Goal: Information Seeking & Learning: Find specific fact

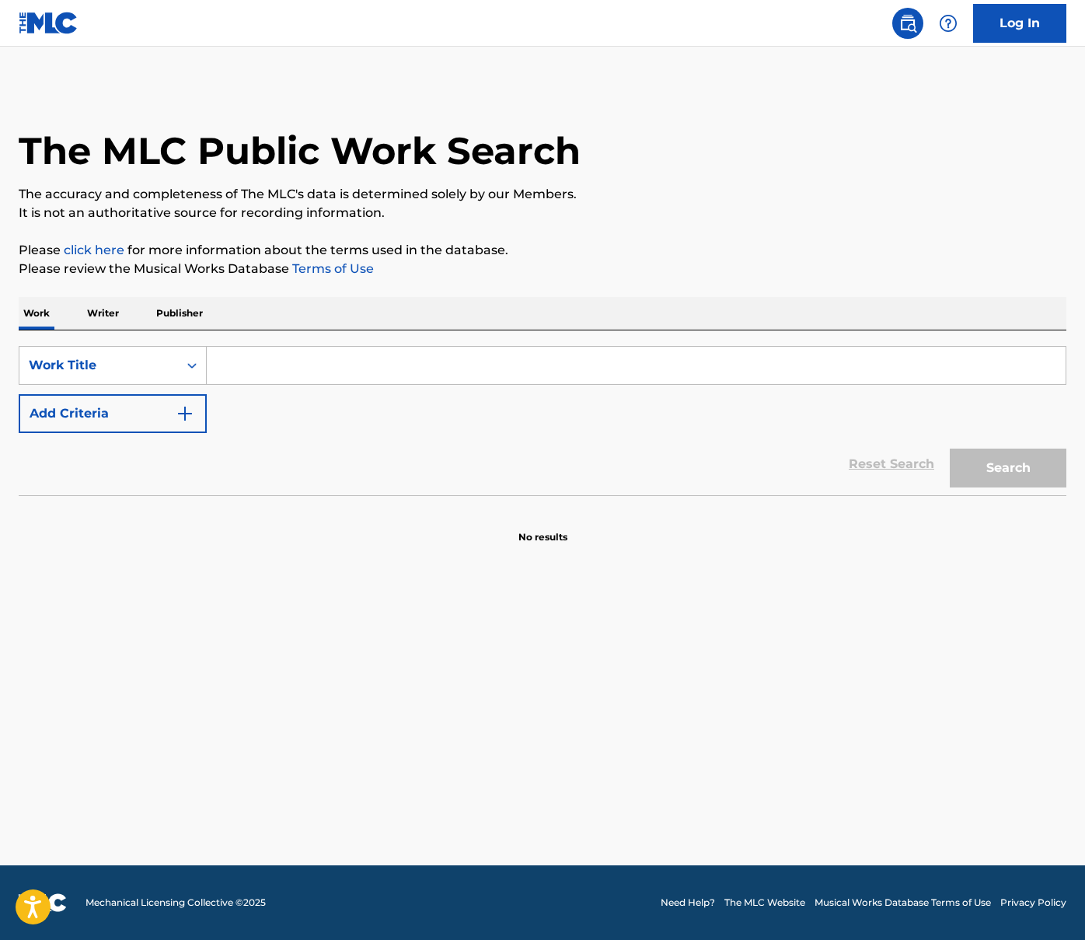
click at [425, 372] on input "Search Form" at bounding box center [636, 365] width 859 height 37
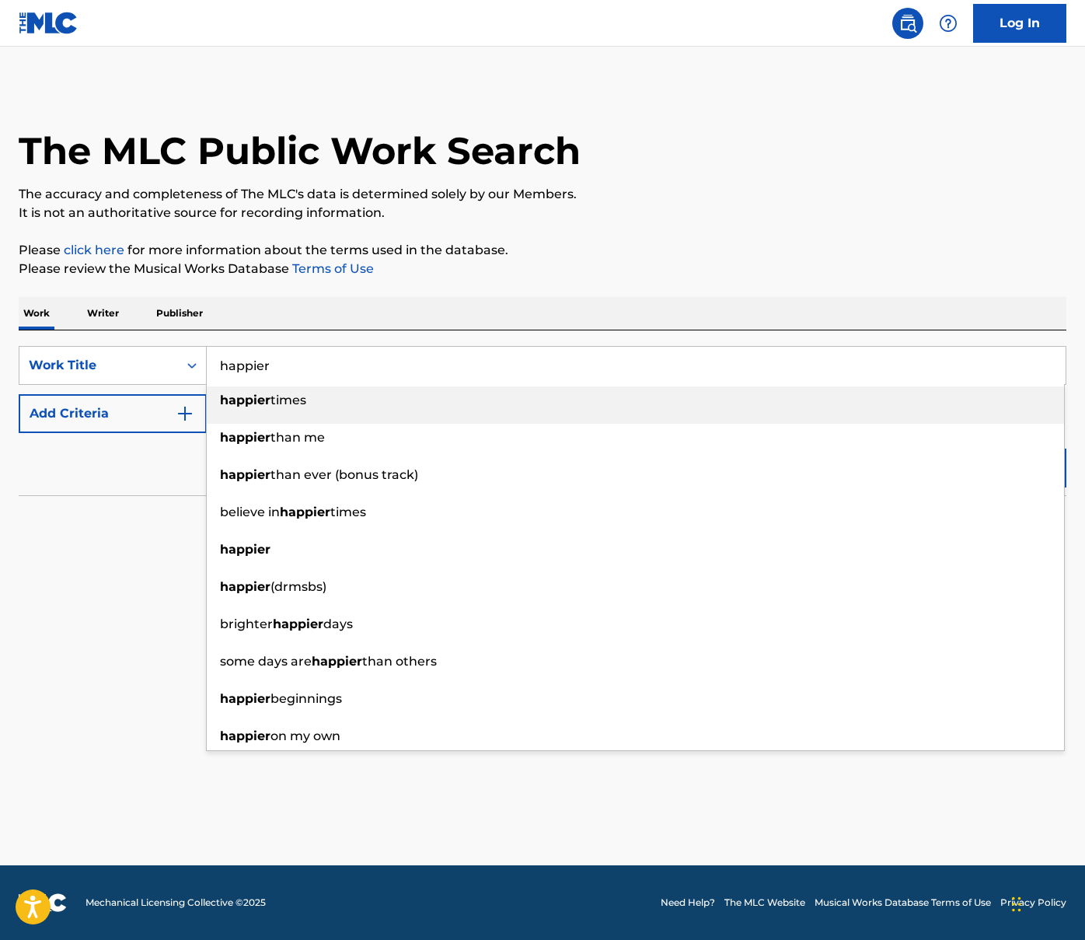
type input "happier"
click at [122, 407] on button "Add Criteria" at bounding box center [113, 413] width 188 height 39
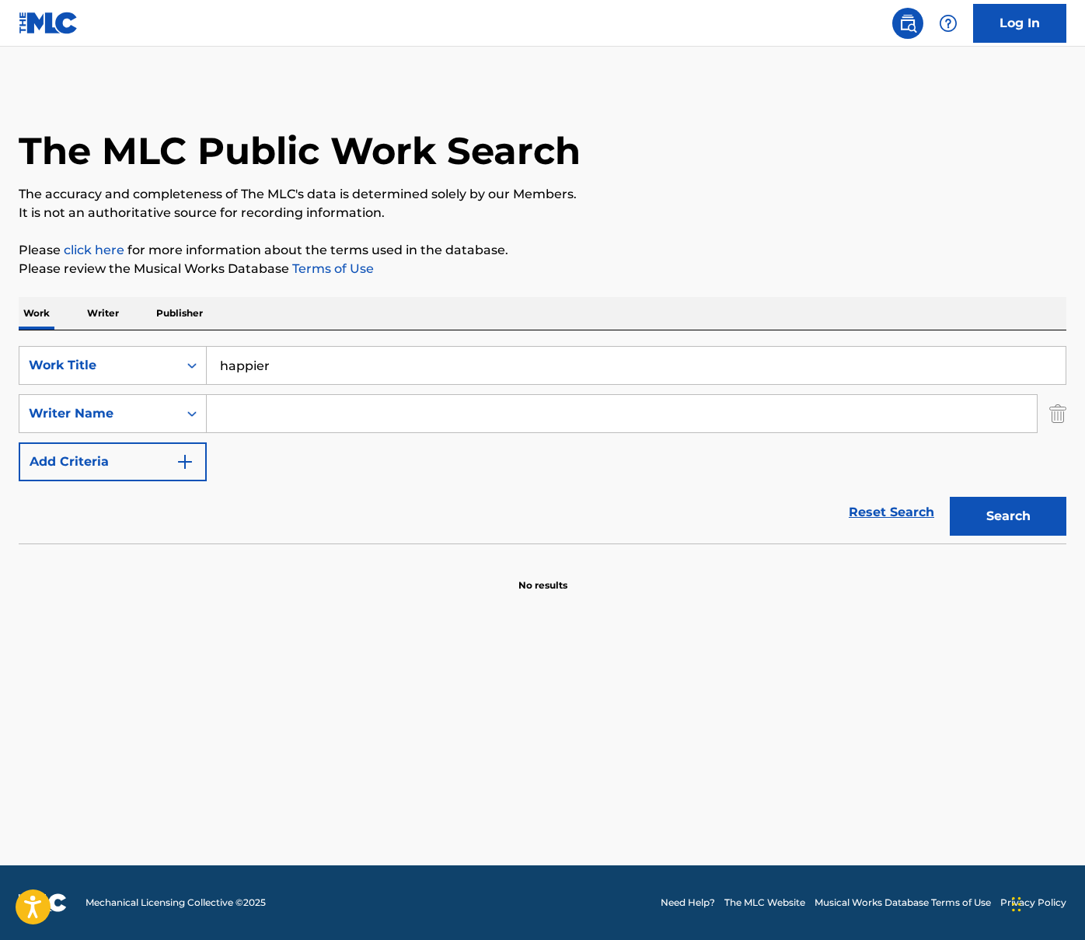
click at [269, 420] on input "Search Form" at bounding box center [622, 413] width 830 height 37
paste input "[PERSON_NAME]"
type input "[PERSON_NAME]"
click at [1000, 509] on button "Search" at bounding box center [1008, 516] width 117 height 39
click at [1000, 509] on div "Search" at bounding box center [1004, 512] width 124 height 62
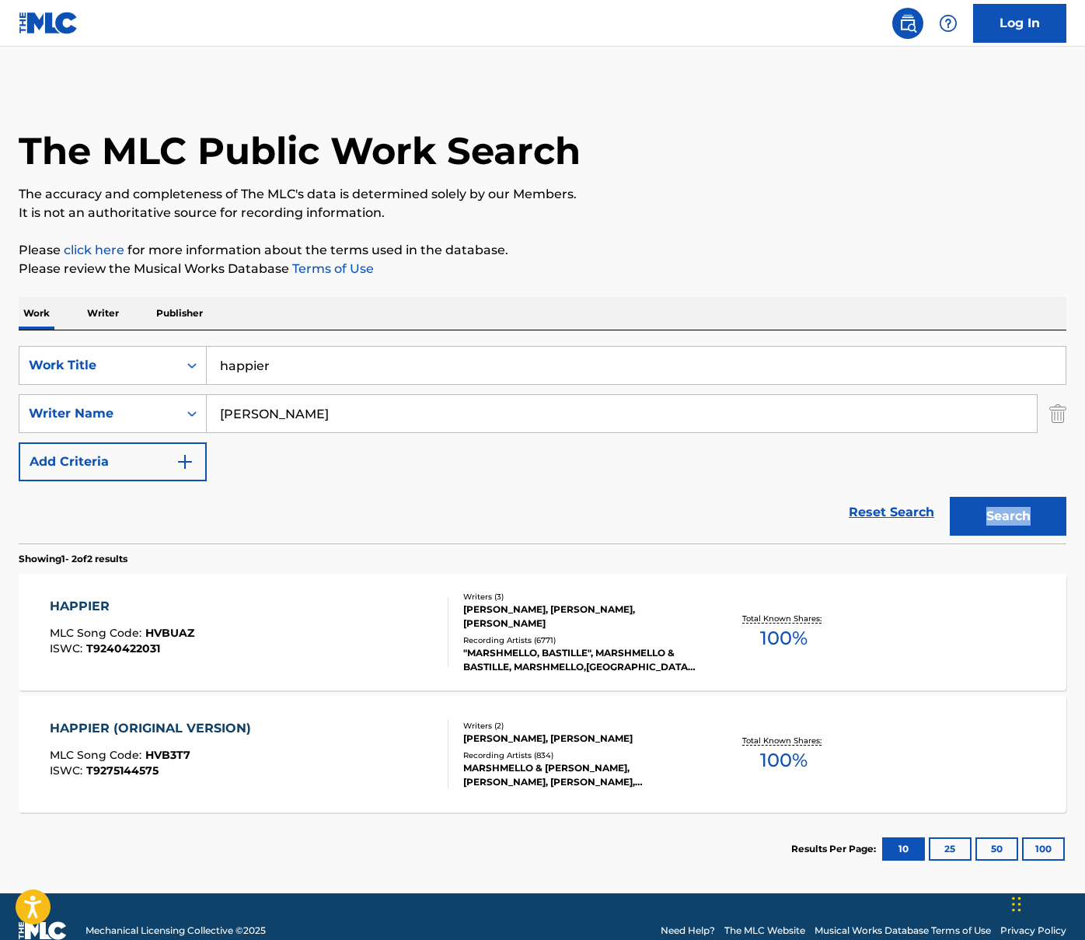
click at [564, 609] on div "[PERSON_NAME], [PERSON_NAME], [PERSON_NAME]" at bounding box center [580, 616] width 234 height 28
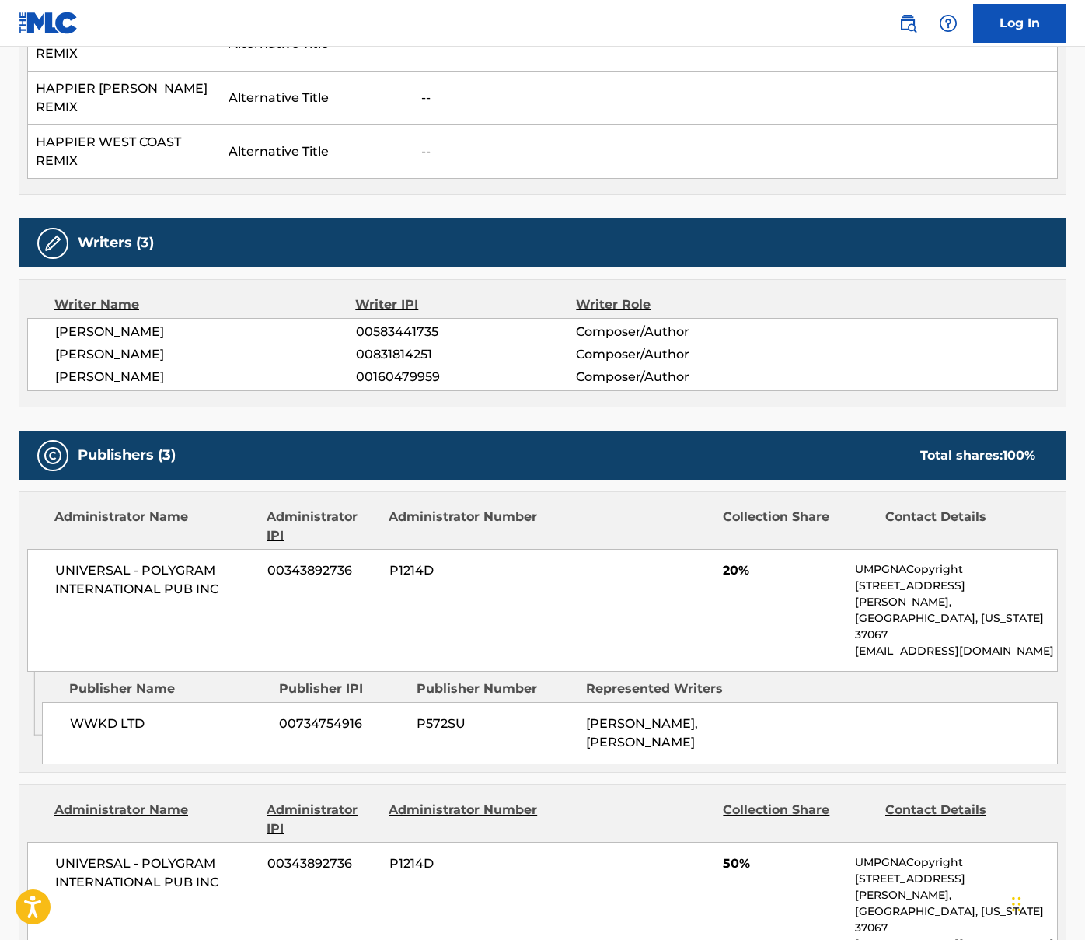
scroll to position [880, 0]
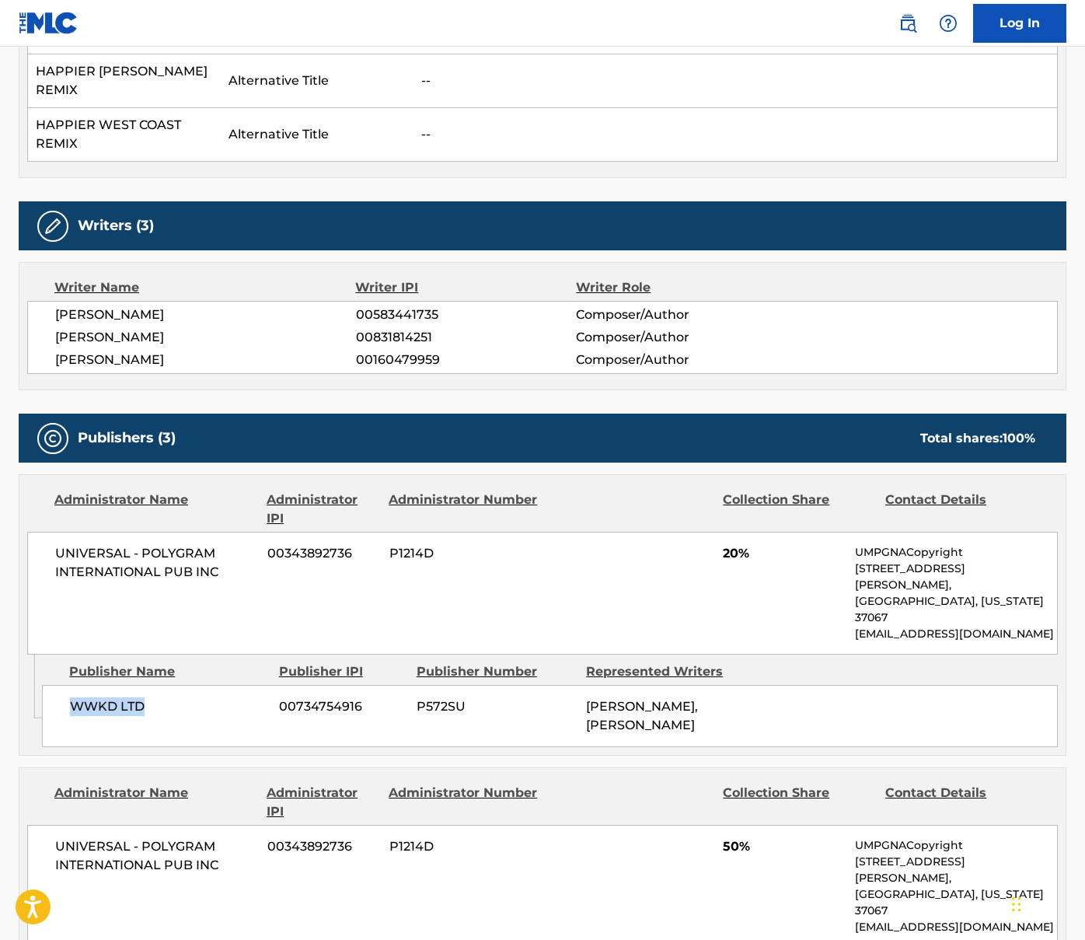
drag, startPoint x: 68, startPoint y: 669, endPoint x: 186, endPoint y: 670, distance: 118.2
click at [187, 685] on div "WWKD LTD 00734754916 P572SU [PERSON_NAME], [PERSON_NAME]" at bounding box center [550, 716] width 1016 height 62
copy span "WWKD LTD"
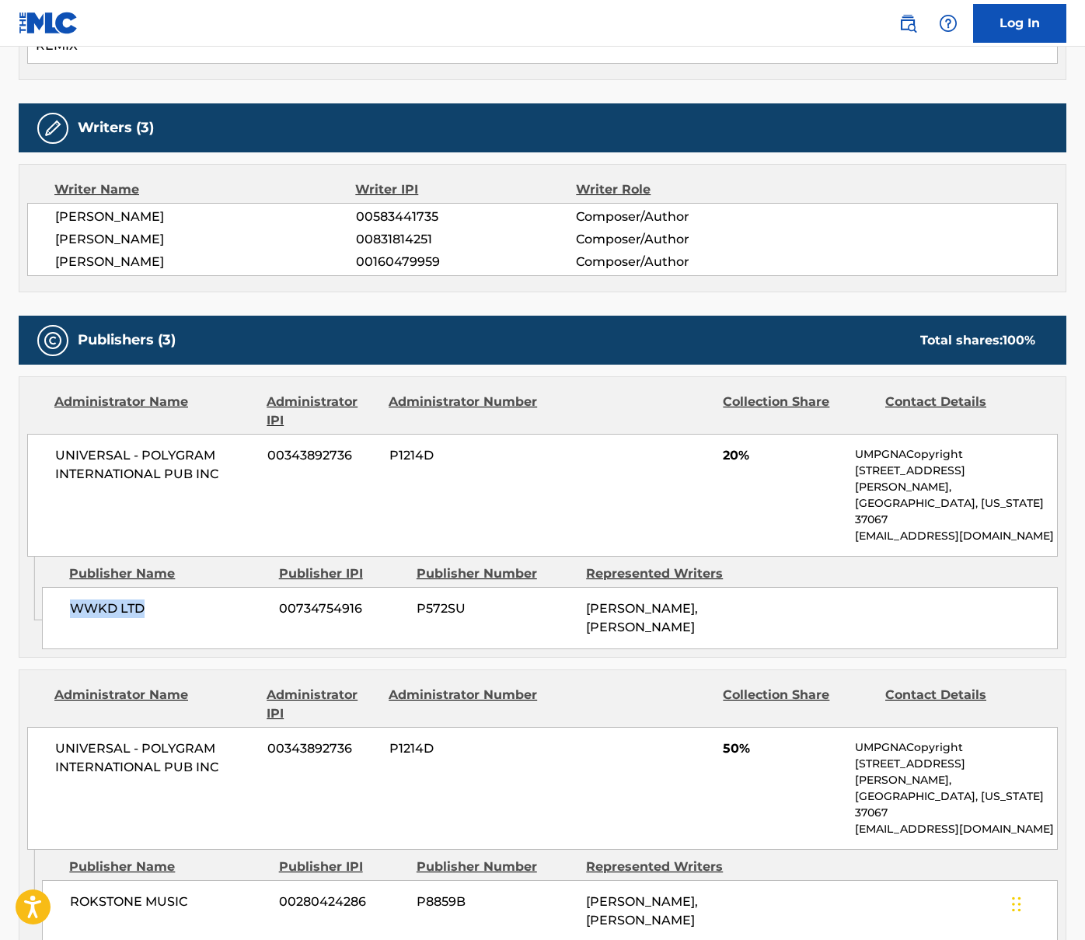
scroll to position [1035, 0]
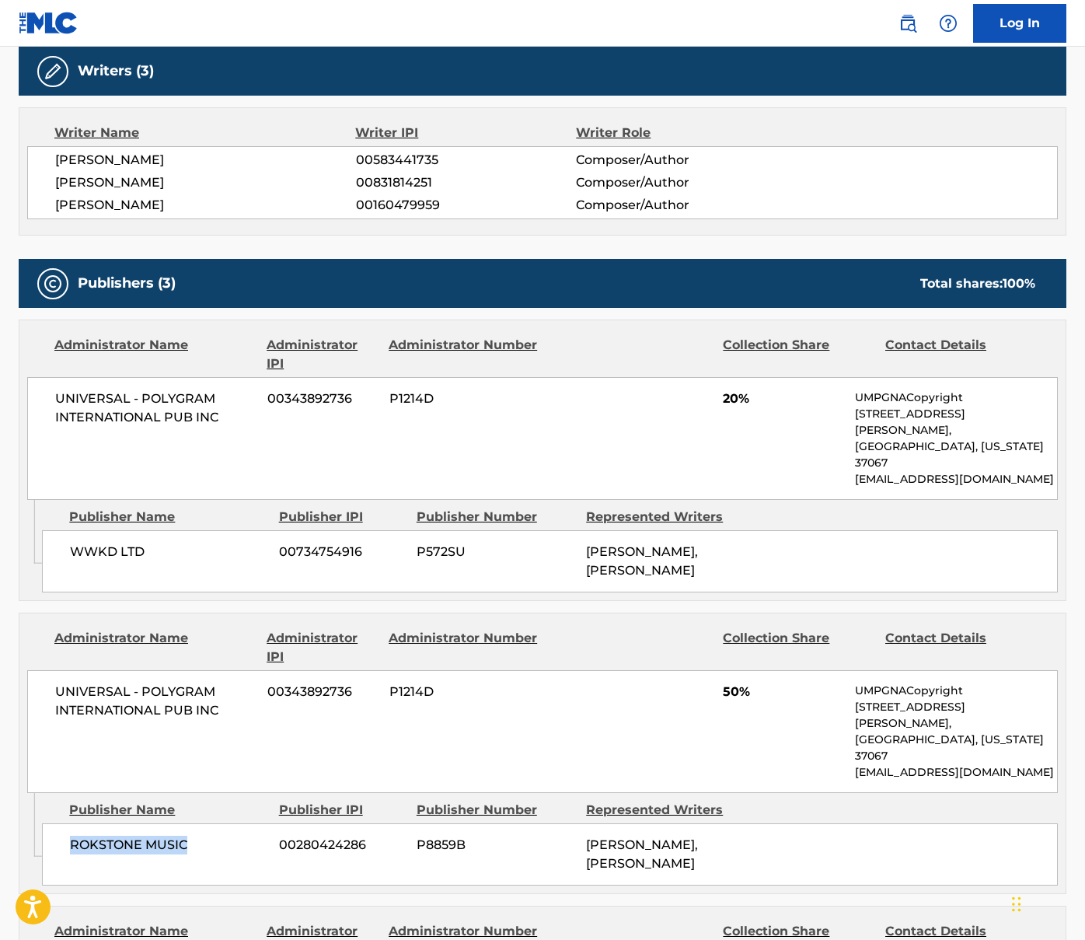
drag, startPoint x: 72, startPoint y: 778, endPoint x: 247, endPoint y: 779, distance: 175.7
click at [247, 836] on span "ROKSTONE MUSIC" at bounding box center [168, 845] width 197 height 19
copy span "ROKSTONE MUSIC"
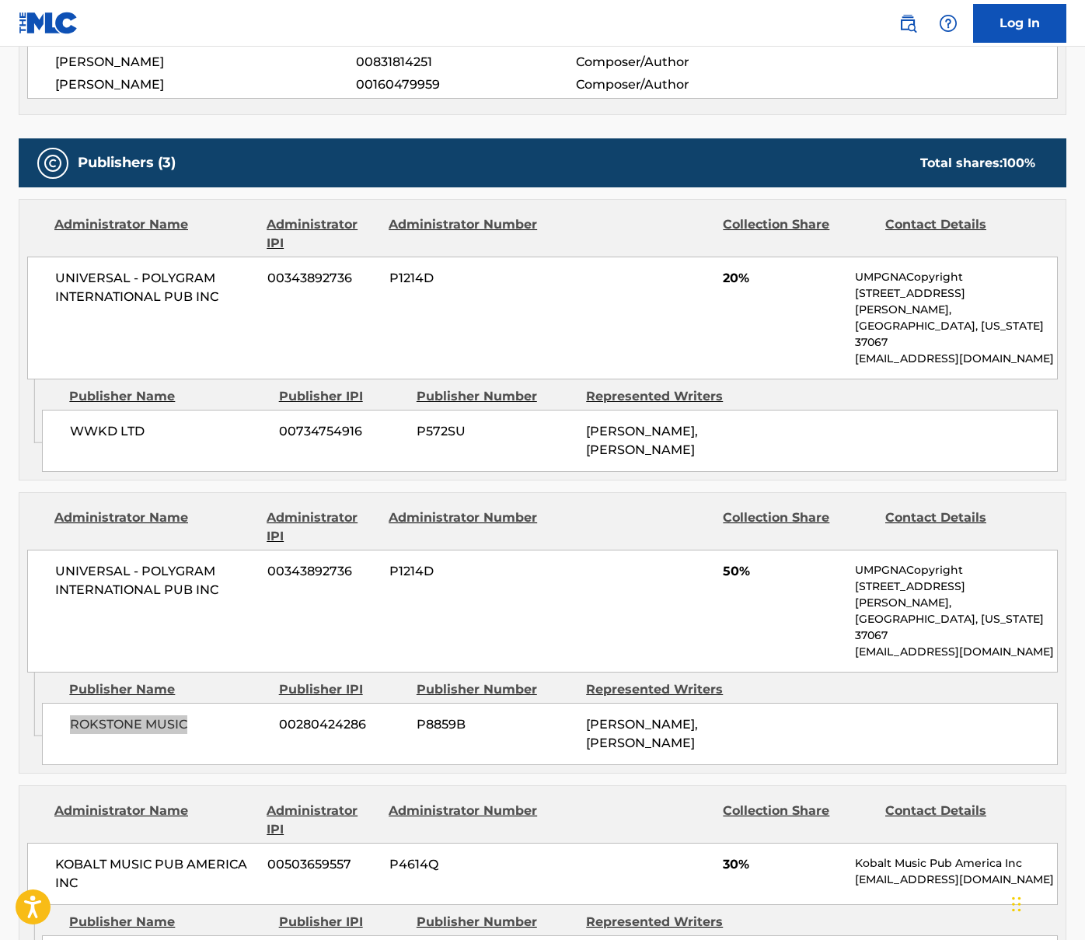
scroll to position [1216, 0]
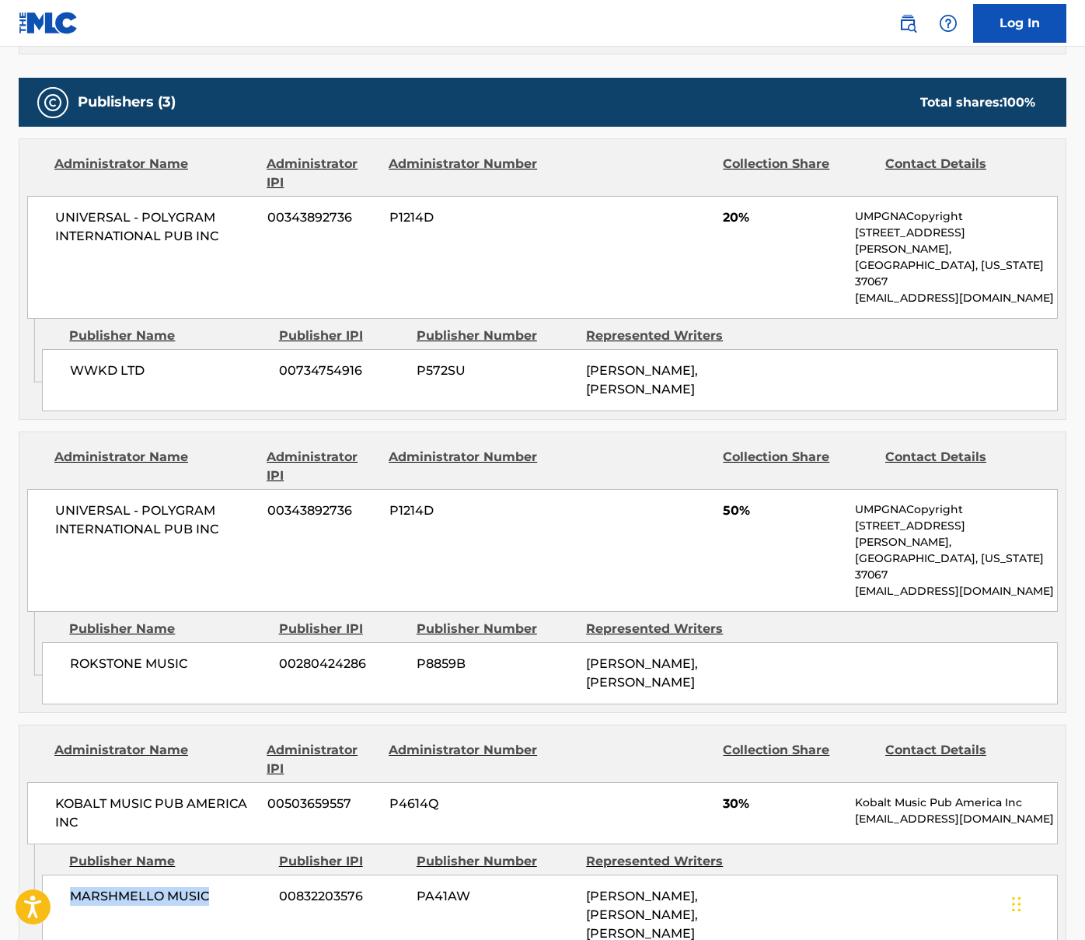
drag, startPoint x: 64, startPoint y: 828, endPoint x: 268, endPoint y: 830, distance: 204.5
click at [269, 875] on div "MARSHMELLO MUSIC 00832203576 PA41AW [PERSON_NAME], [PERSON_NAME], [PERSON_NAME]" at bounding box center [550, 915] width 1016 height 81
copy span "MARSHMELLO MUSIC"
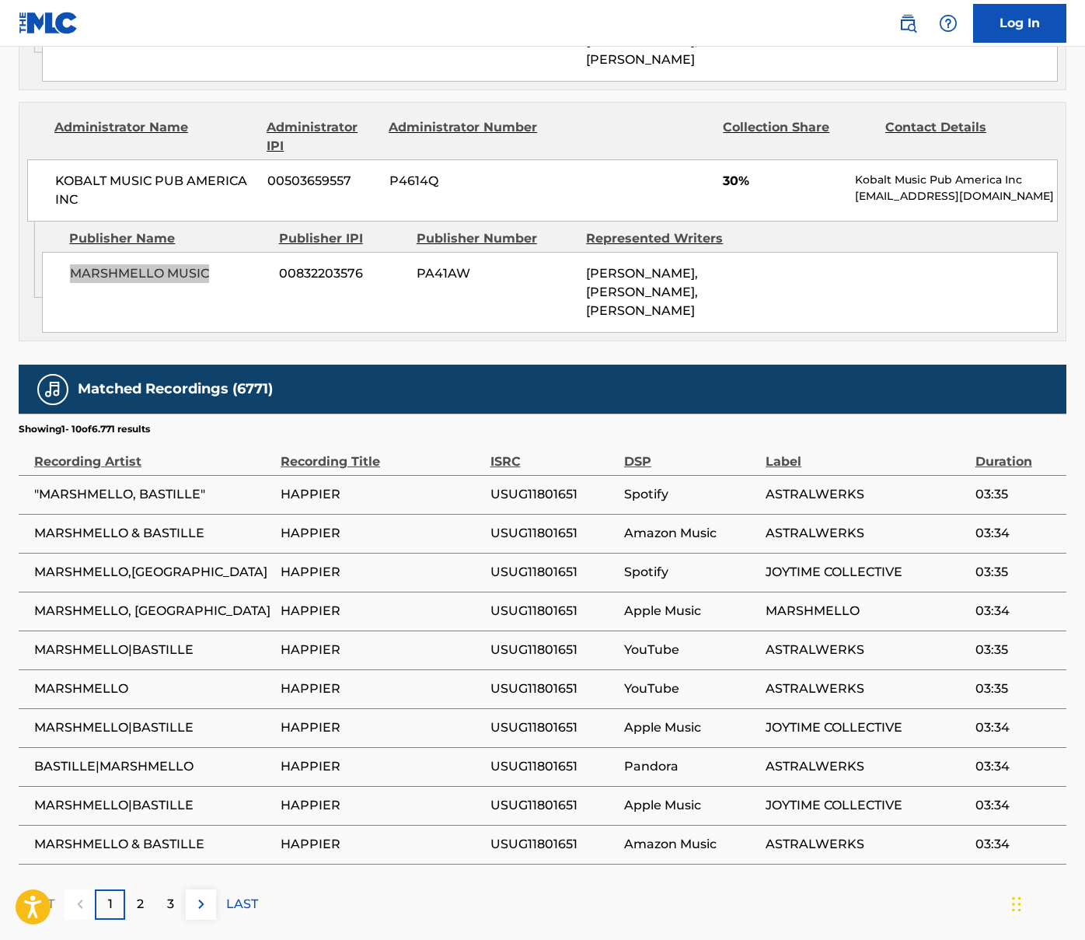
scroll to position [1847, 0]
